Goal: Find contact information: Find contact information

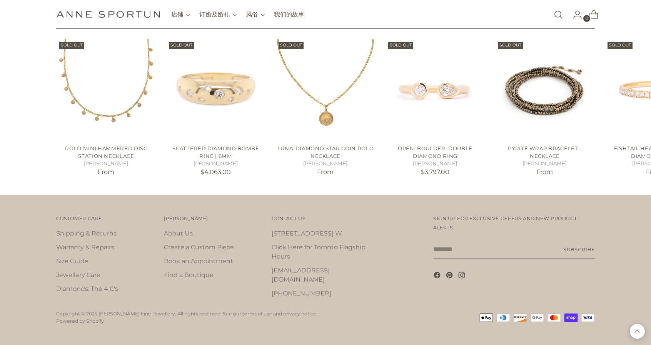
scroll to position [1364, 0]
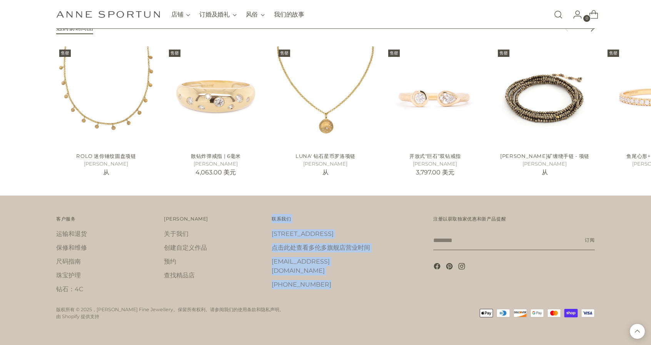
drag, startPoint x: 321, startPoint y: 284, endPoint x: 270, endPoint y: 283, distance: 51.5
click at [270, 283] on div "客户服务 Customer Care 运输和退货 保修和维修 尺码指南 珠宝护理 钻石：4C 安妮·斯波顿 Anne Sportun" at bounding box center [325, 258] width 538 height 88
click at [318, 286] on div "联系我们 Contact Us 西皇后街 742 号 点击此处查看多伦多旗舰店营业时间 store@annesportunjewellery.com (416…" at bounding box center [333, 258] width 124 height 88
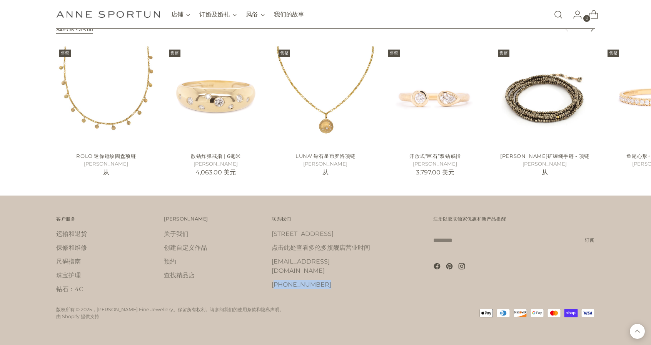
drag, startPoint x: 317, startPoint y: 280, endPoint x: 273, endPoint y: 280, distance: 43.5
click at [273, 280] on div "联系我们 Contact Us 西皇后街 742 号 点击此处查看多伦多旗舰店营业时间 store@annesportunjewellery.com (416…" at bounding box center [333, 258] width 124 height 88
copy font "416) 363-4114"
click at [353, 284] on div "联系我们 Contact Us 西皇后街 742 号 点击此处查看多伦多旗舰店营业时间 store@annesportunjewellery.com (416…" at bounding box center [333, 258] width 124 height 88
click at [358, 289] on div "联系我们 Contact Us 西皇后街 742 号 点击此处查看多伦多旗舰店营业时间 store@annesportunjewellery.com (416…" at bounding box center [333, 258] width 124 height 88
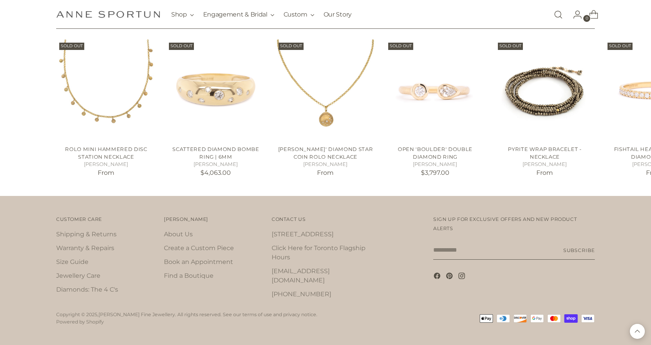
scroll to position [1387, 0]
